Goal: Task Accomplishment & Management: Manage account settings

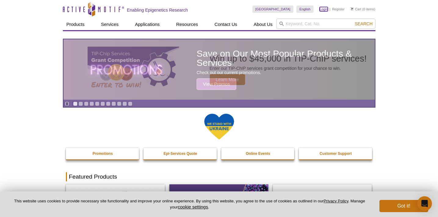
click at [324, 9] on link "Login" at bounding box center [324, 9] width 8 height 4
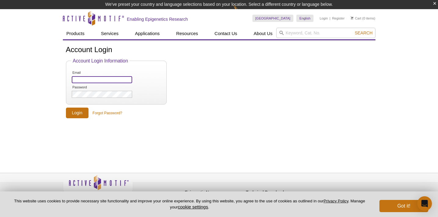
click at [87, 80] on input "Email" at bounding box center [102, 79] width 60 height 7
type input "[EMAIL_ADDRESS][DOMAIN_NAME]"
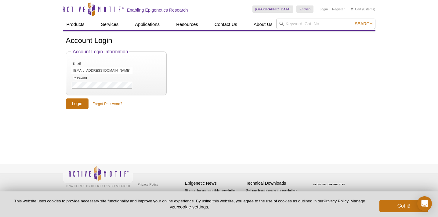
click at [71, 110] on div "Account Login Account Login Information Email [EMAIL_ADDRESS][DOMAIN_NAME] Pass…" at bounding box center [219, 90] width 313 height 119
click at [75, 104] on input "Login" at bounding box center [77, 104] width 23 height 11
